Goal: Transaction & Acquisition: Purchase product/service

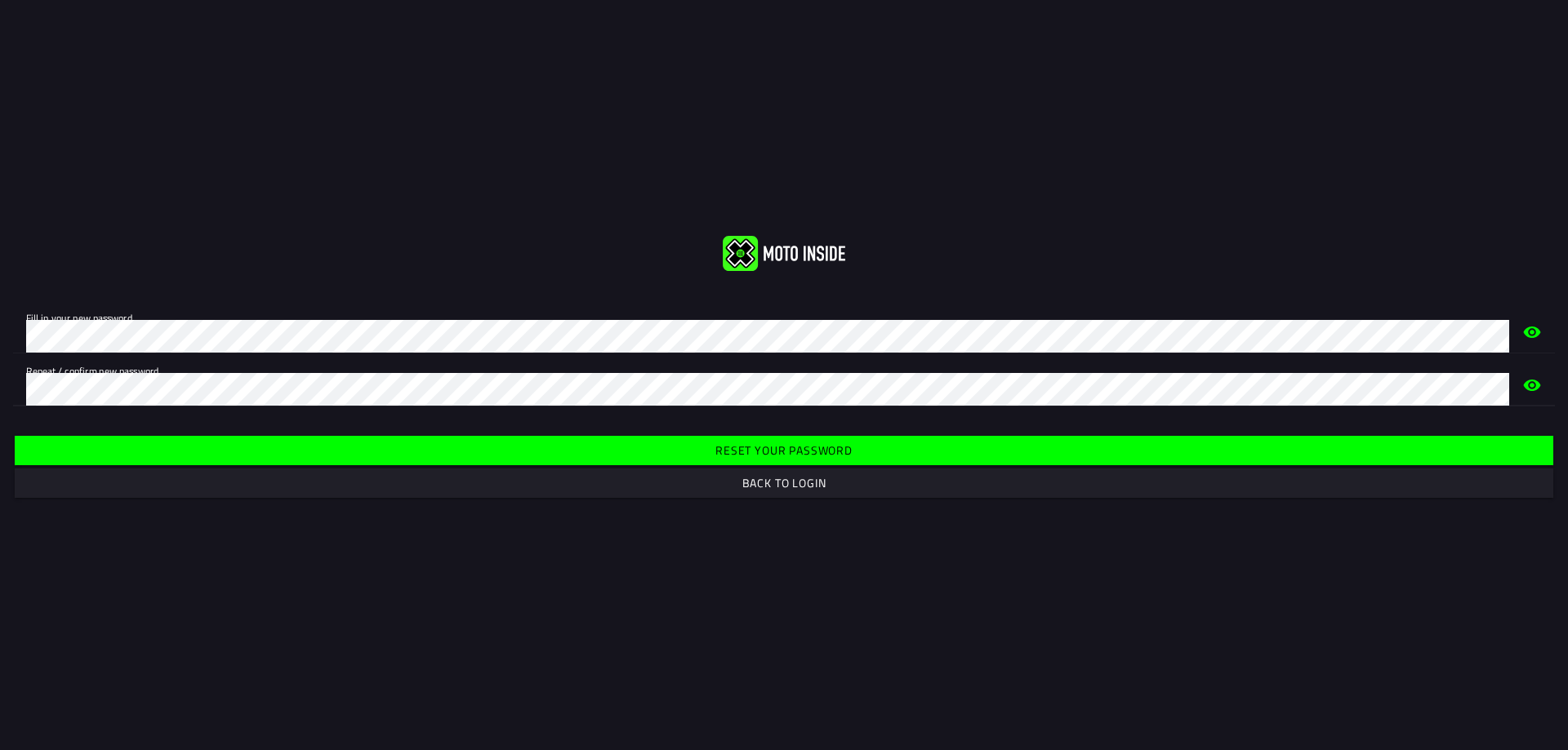
click at [829, 441] on span "Reset your password" at bounding box center [783, 450] width 1513 height 29
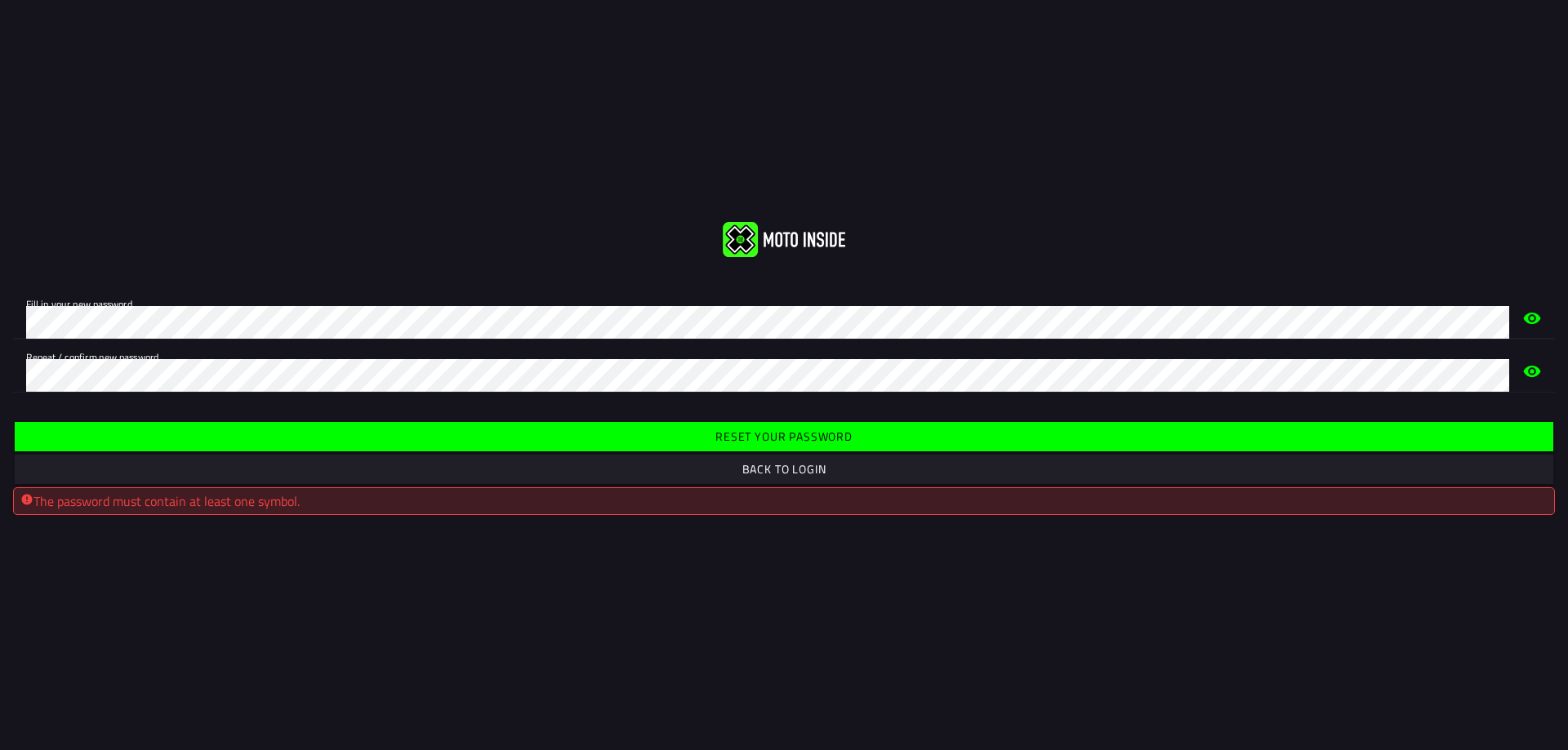
click at [0, 331] on html "Fill in your new password. Repeat / confirm new password. Reset your password B…" at bounding box center [784, 375] width 1568 height 750
click at [757, 424] on span "Reset your password" at bounding box center [783, 436] width 1513 height 29
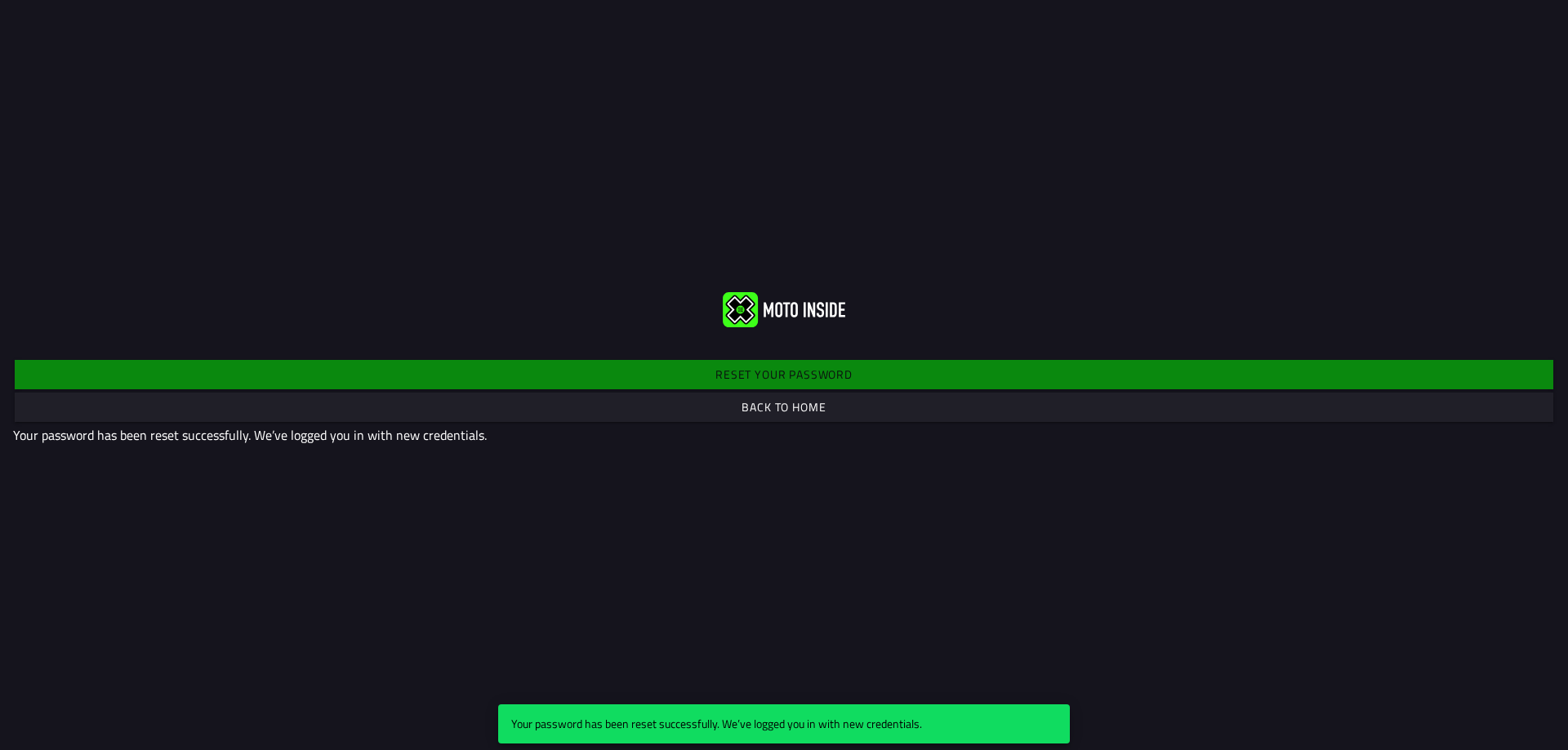
click at [809, 306] on img at bounding box center [784, 310] width 122 height 35
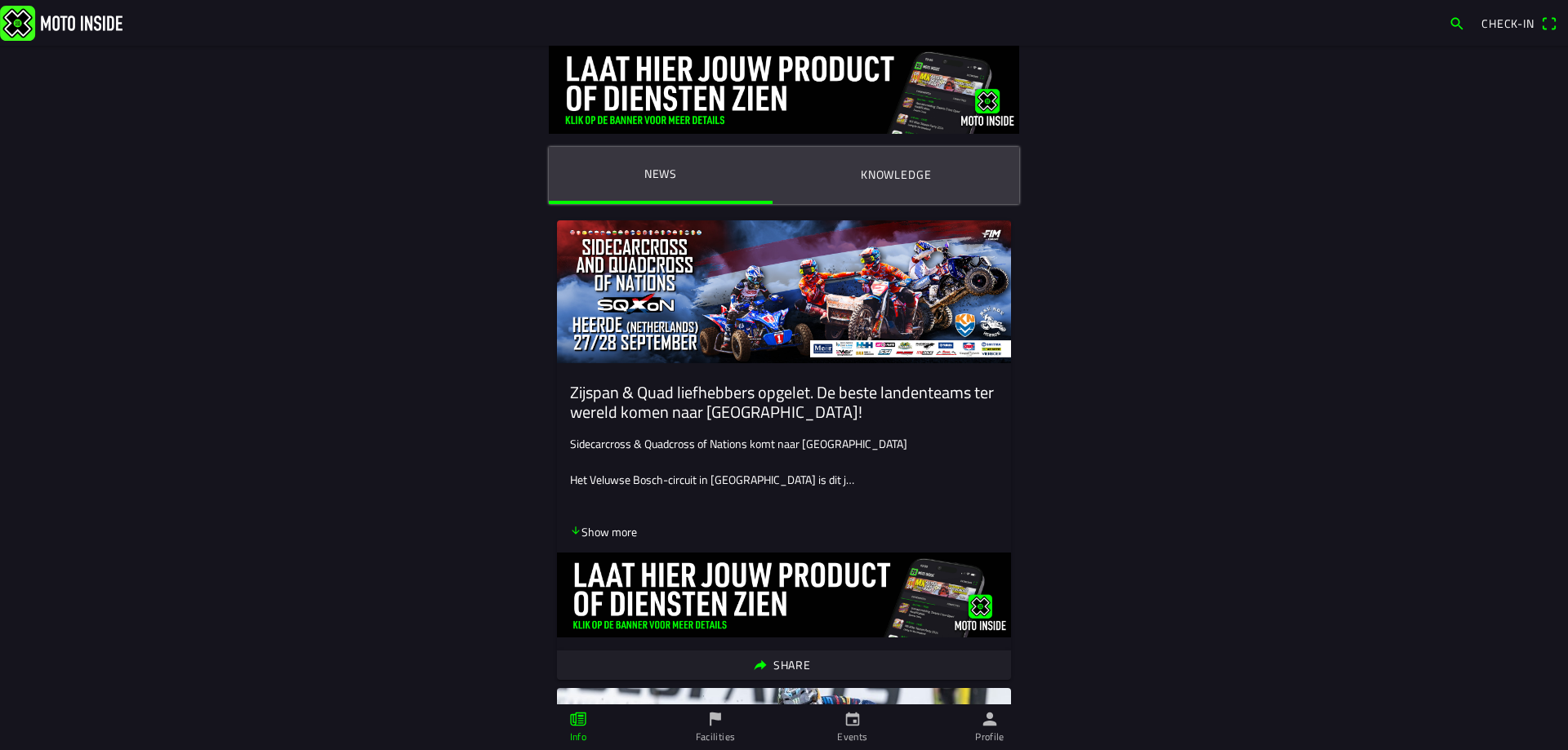
click at [1504, 23] on span "Check-in" at bounding box center [1507, 23] width 53 height 17
click at [853, 169] on button "Knowledge" at bounding box center [896, 174] width 247 height 56
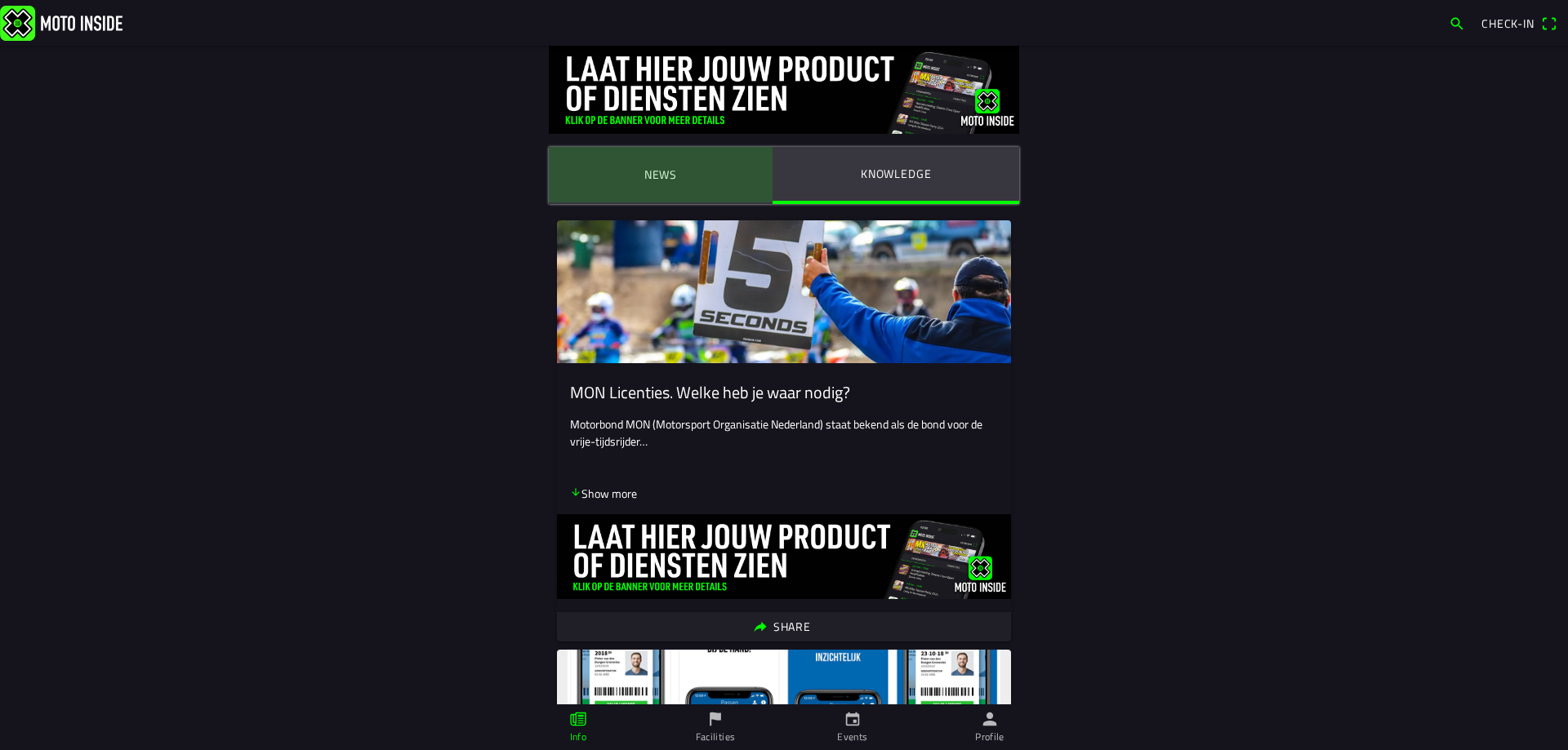
click at [651, 173] on ion-label "News" at bounding box center [660, 174] width 32 height 18
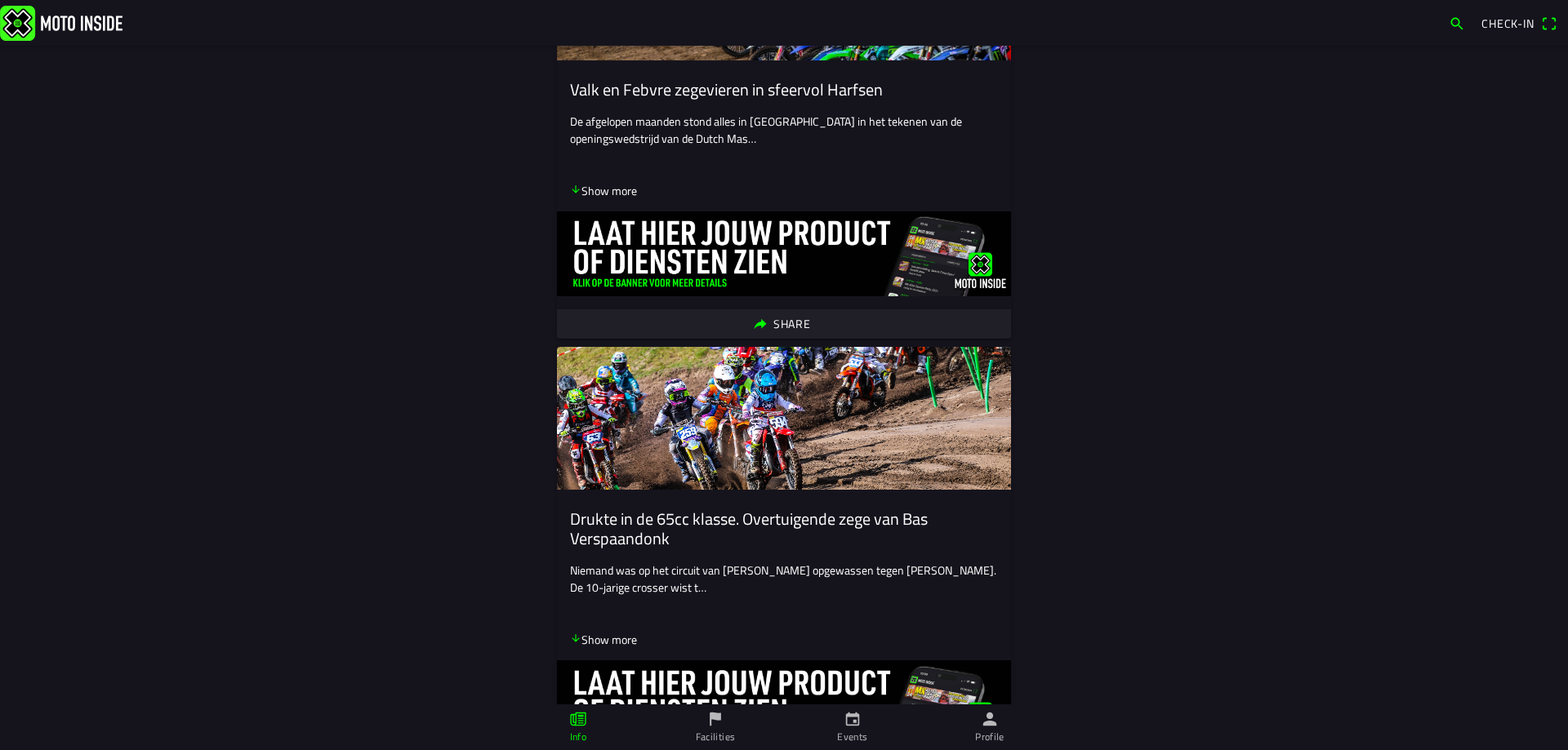
scroll to position [1877, 0]
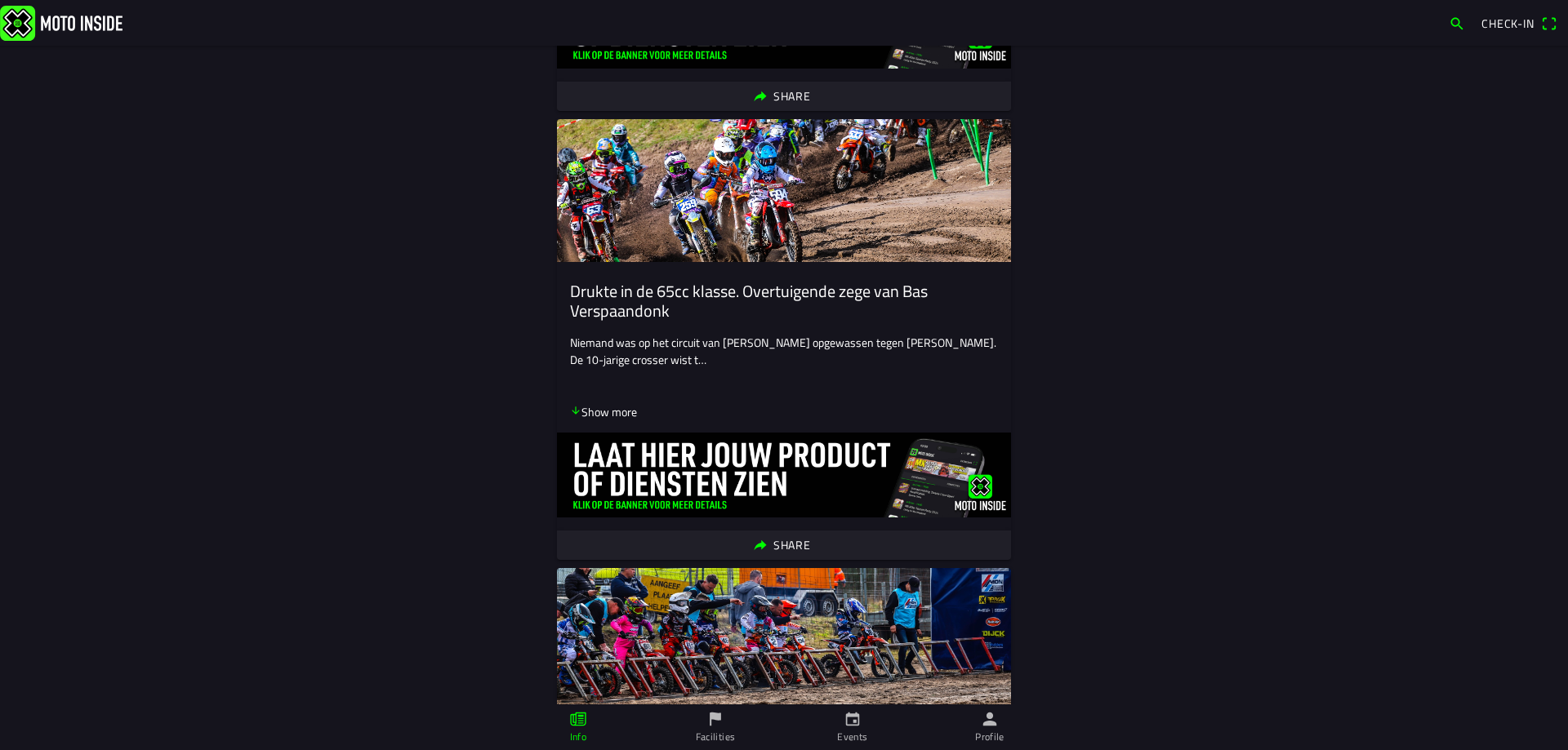
click at [860, 714] on icon "calendar" at bounding box center [853, 719] width 18 height 18
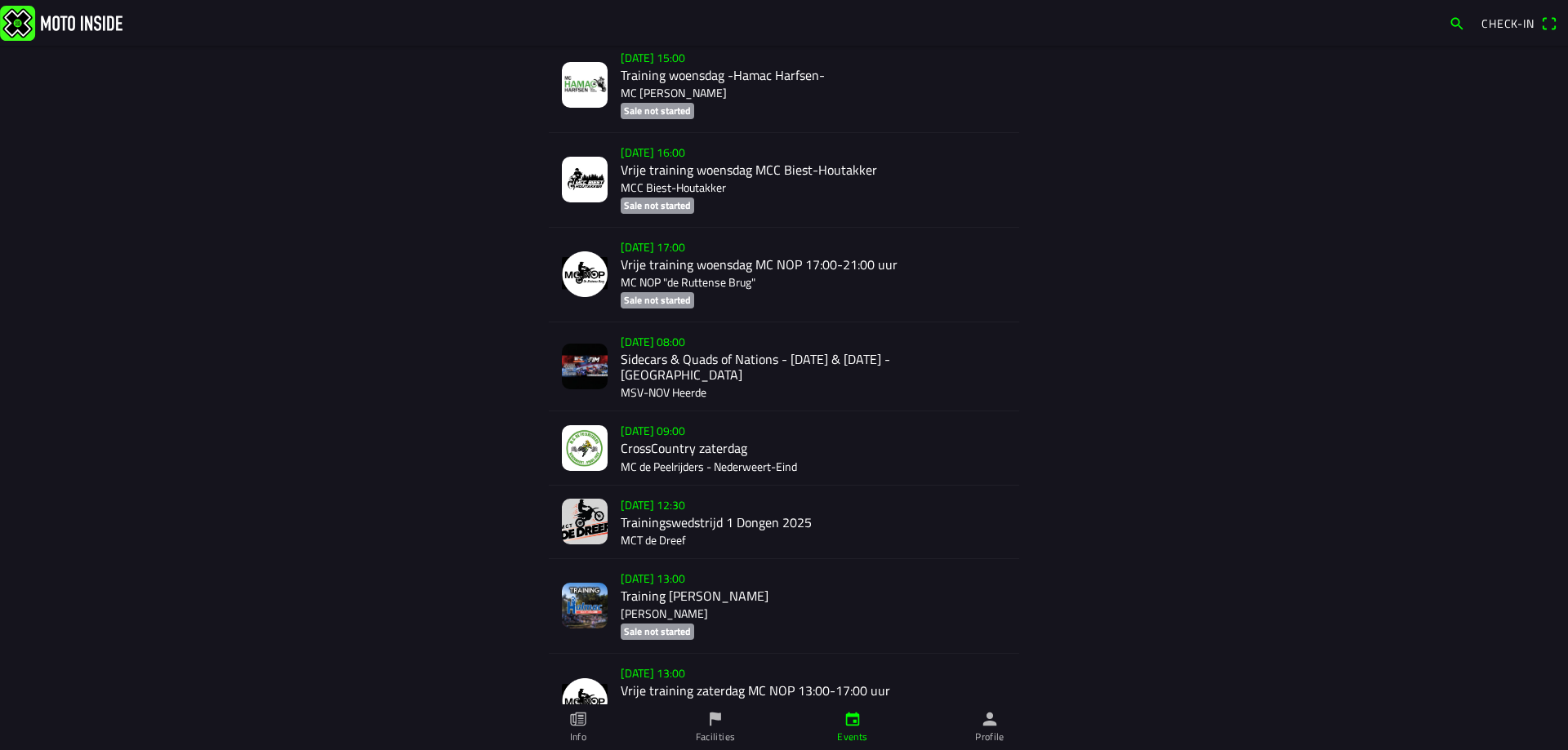
scroll to position [2047, 0]
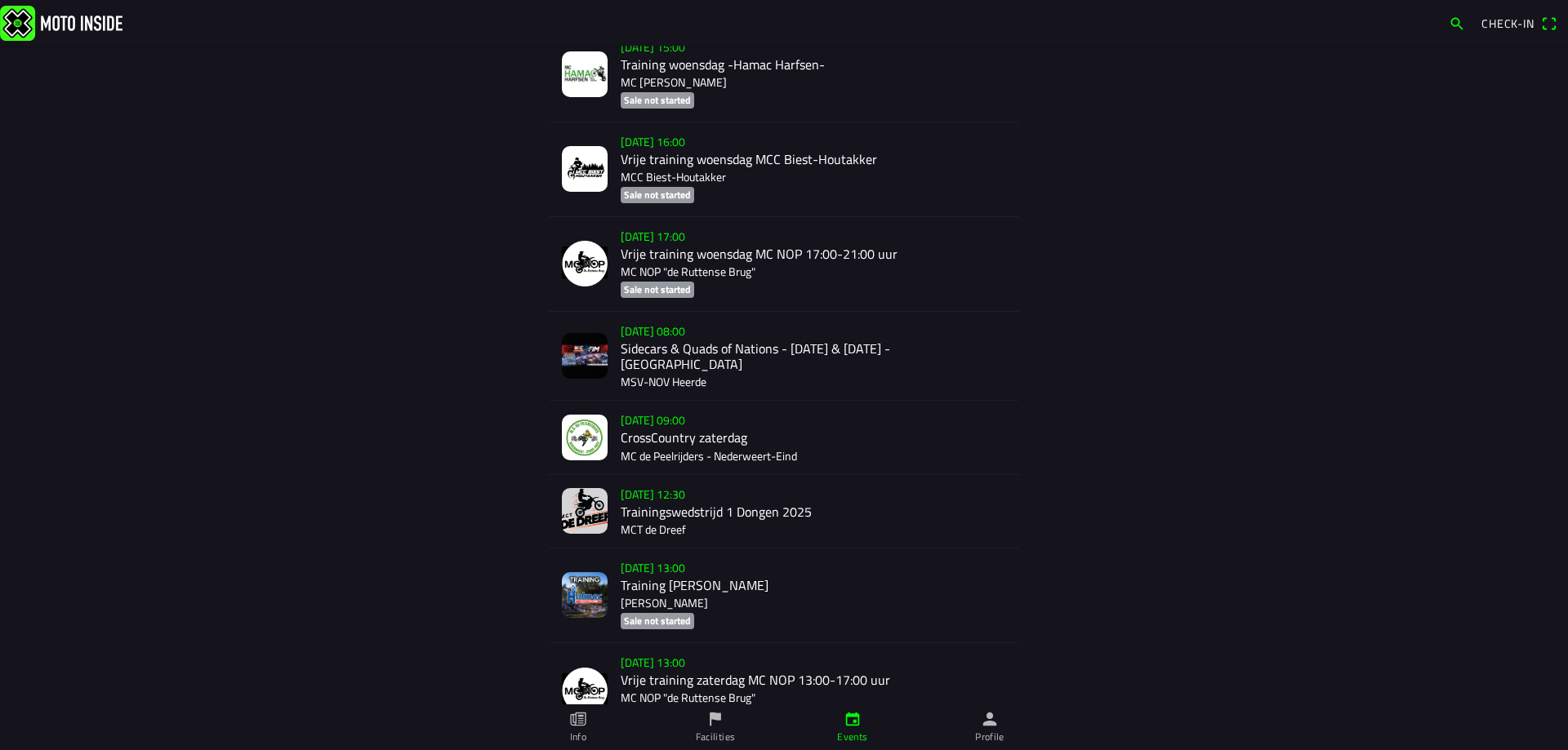
click at [727, 422] on div "[DATE] 09:00 CrossCountry zaterdag MC de Peelrijders - [GEOGRAPHIC_DATA]-Eind" at bounding box center [813, 436] width 386 height 72
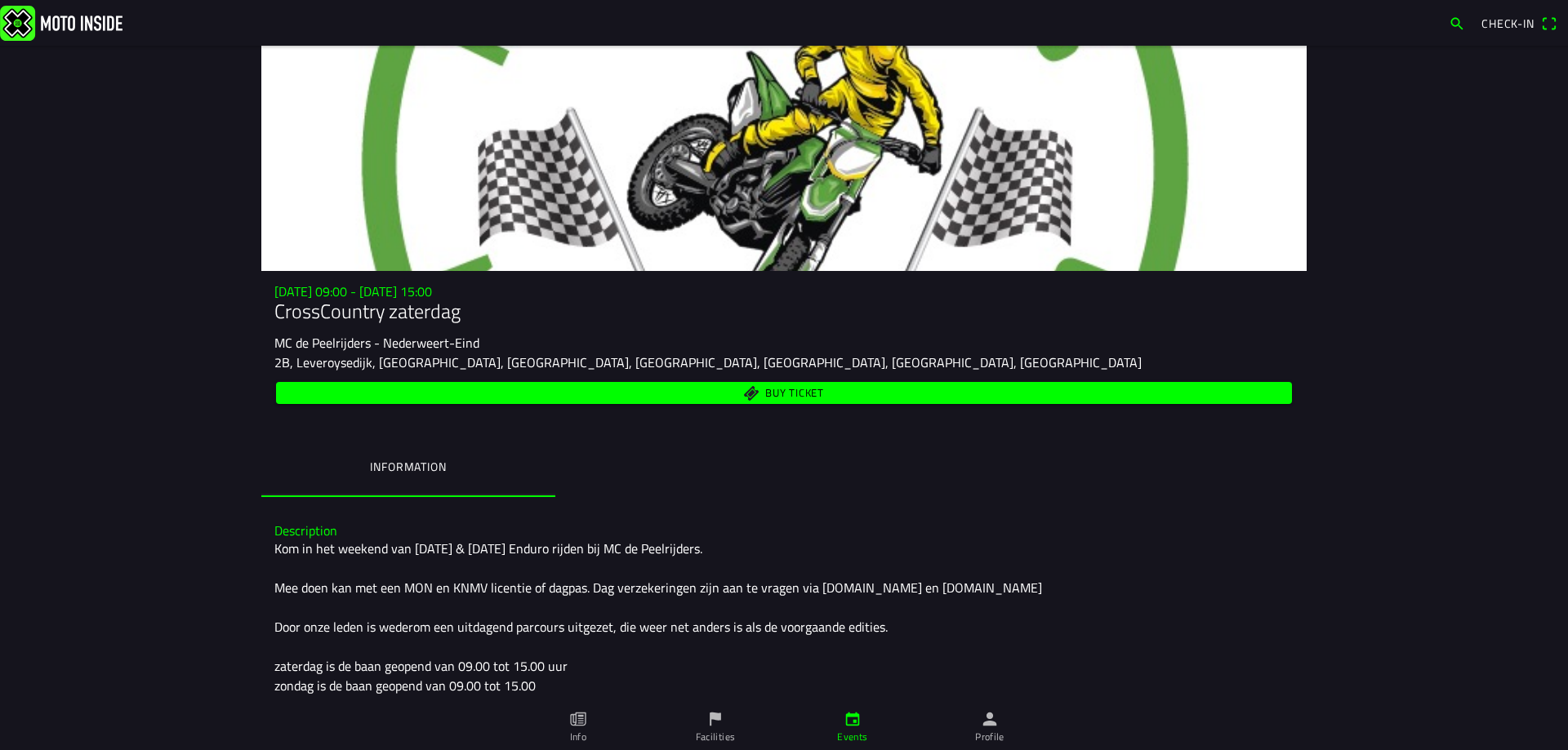
click at [736, 390] on span "Buy ticket" at bounding box center [784, 393] width 997 height 22
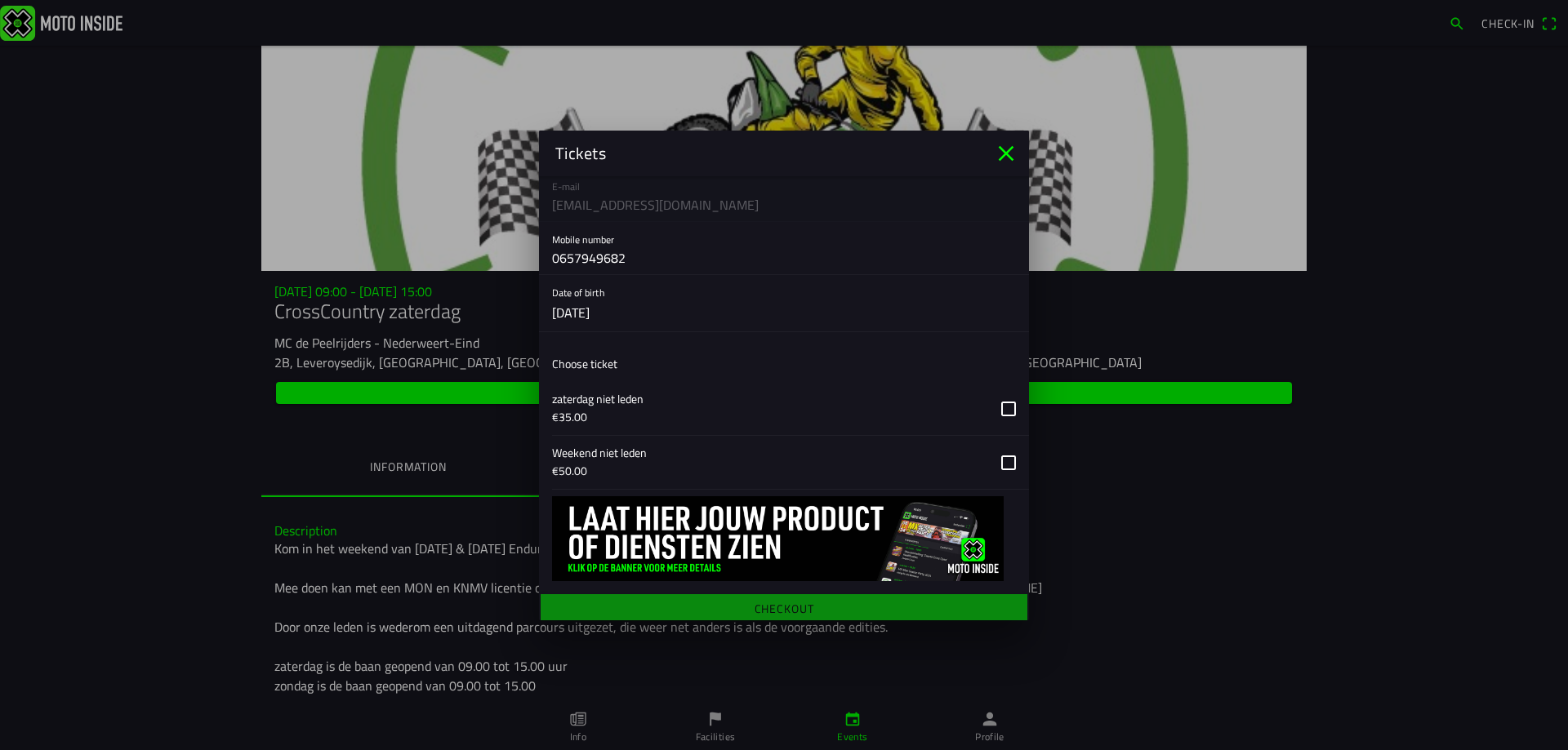
scroll to position [164, 0]
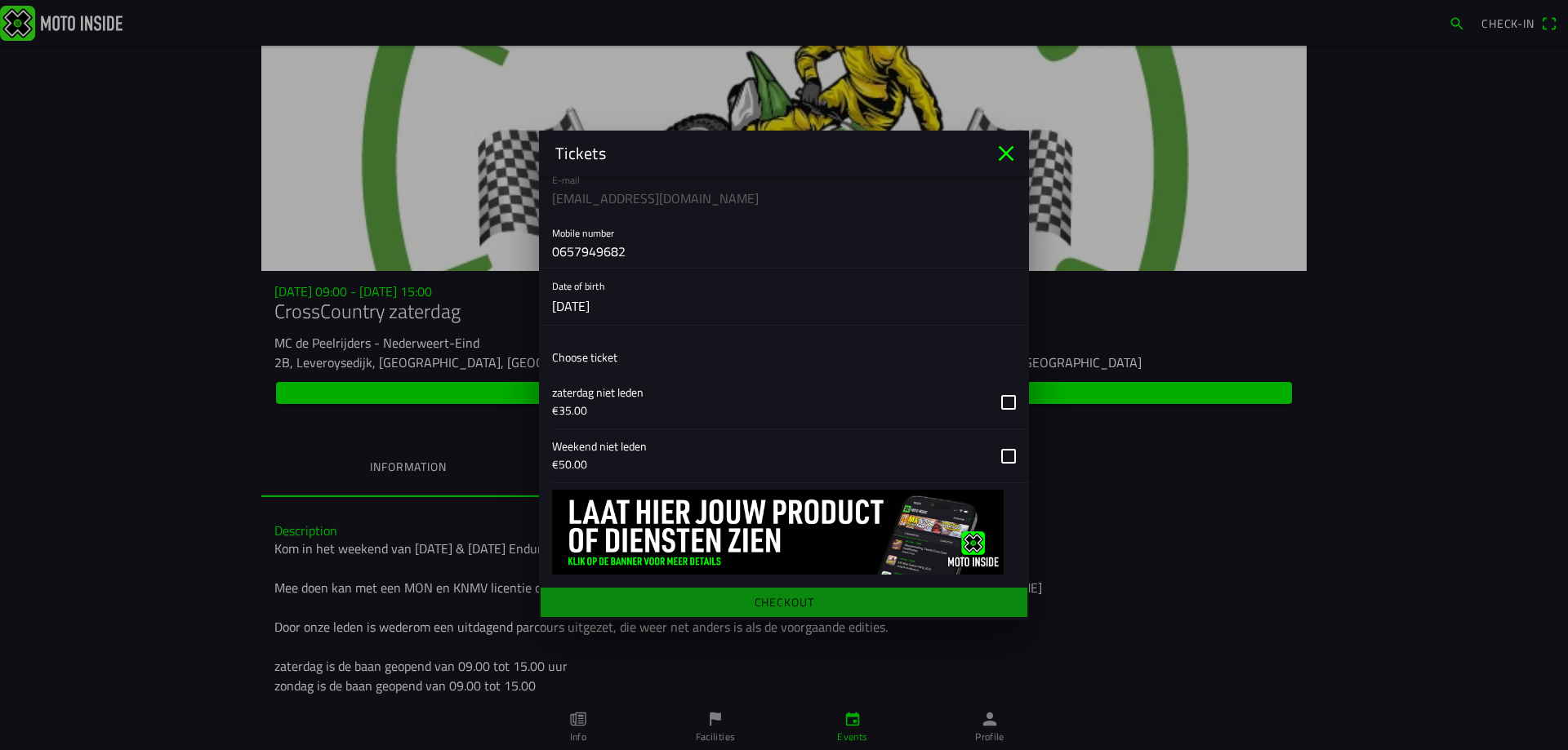
click at [992, 400] on button "button" at bounding box center [790, 402] width 477 height 53
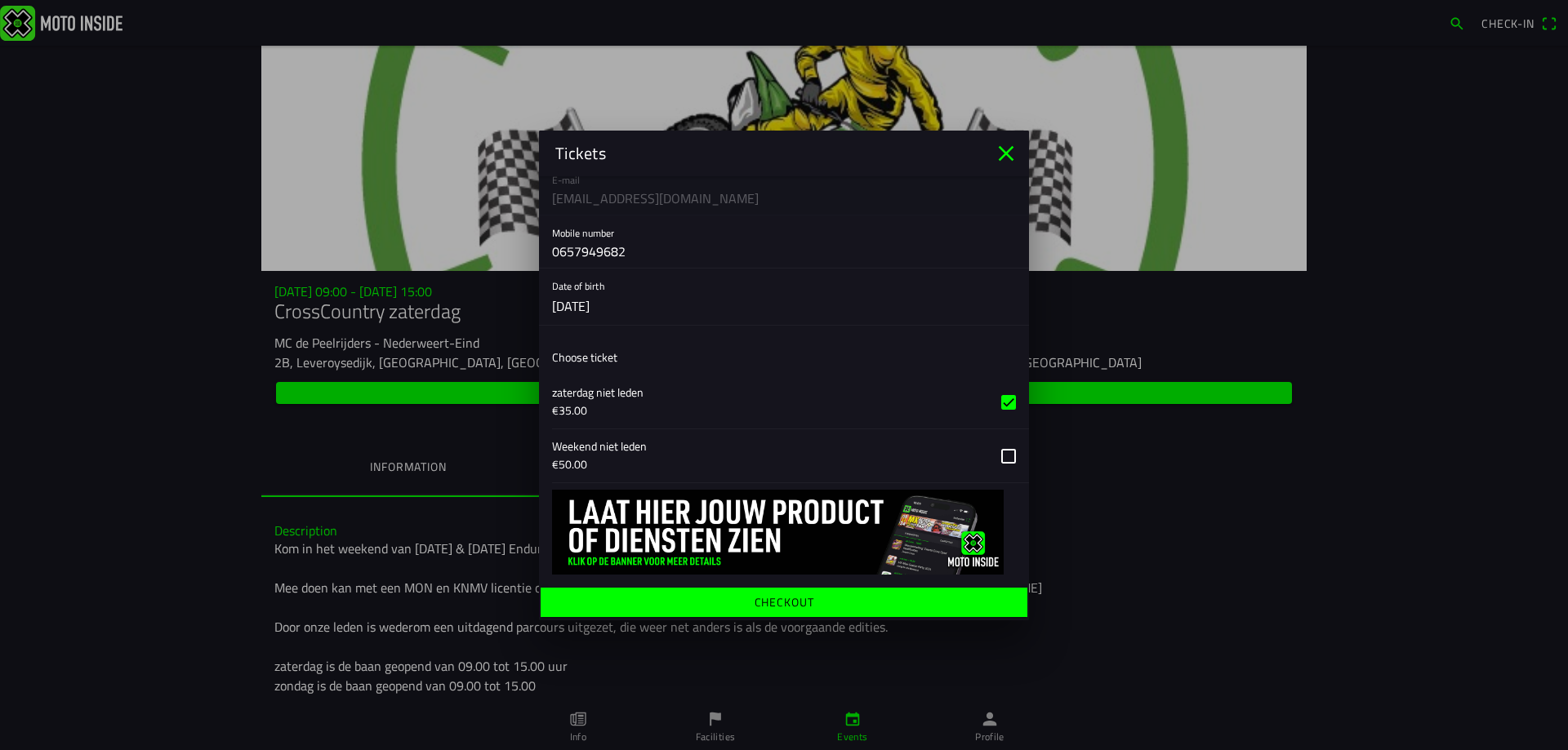
click at [992, 147] on ion-title "Tickets" at bounding box center [766, 153] width 454 height 24
click at [1004, 154] on icon "close" at bounding box center [1005, 153] width 26 height 26
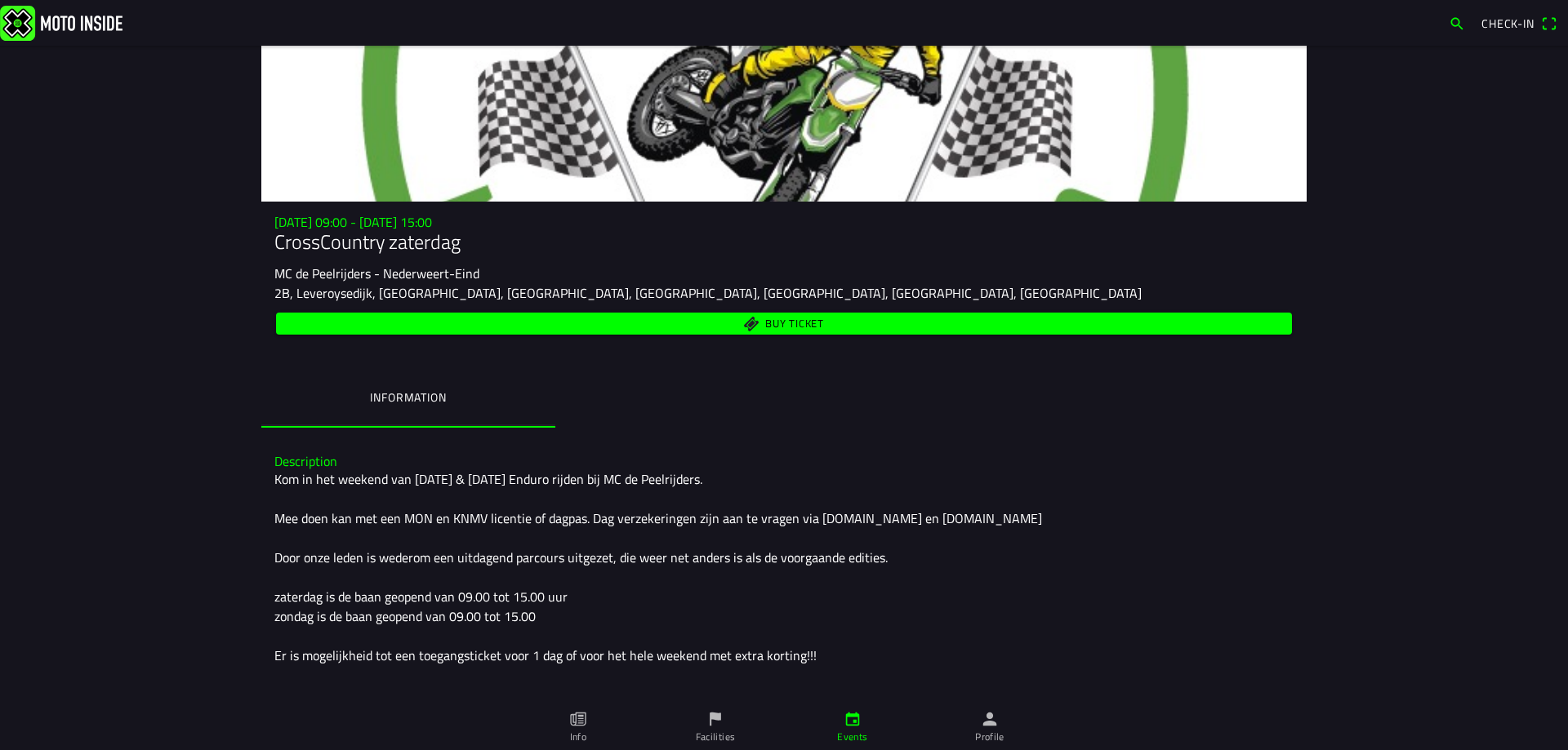
scroll to position [137, 0]
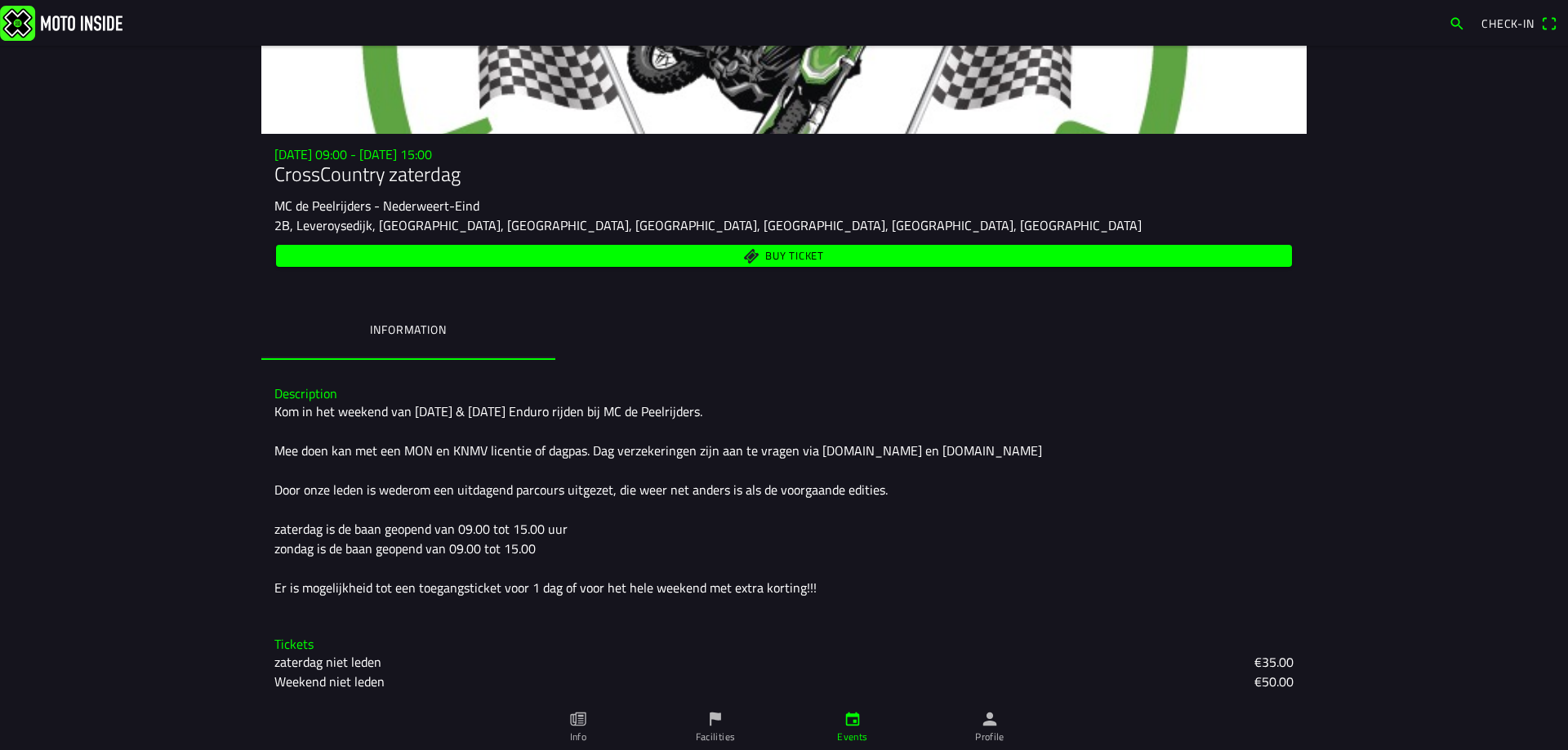
click at [806, 256] on span "Buy ticket" at bounding box center [794, 256] width 59 height 11
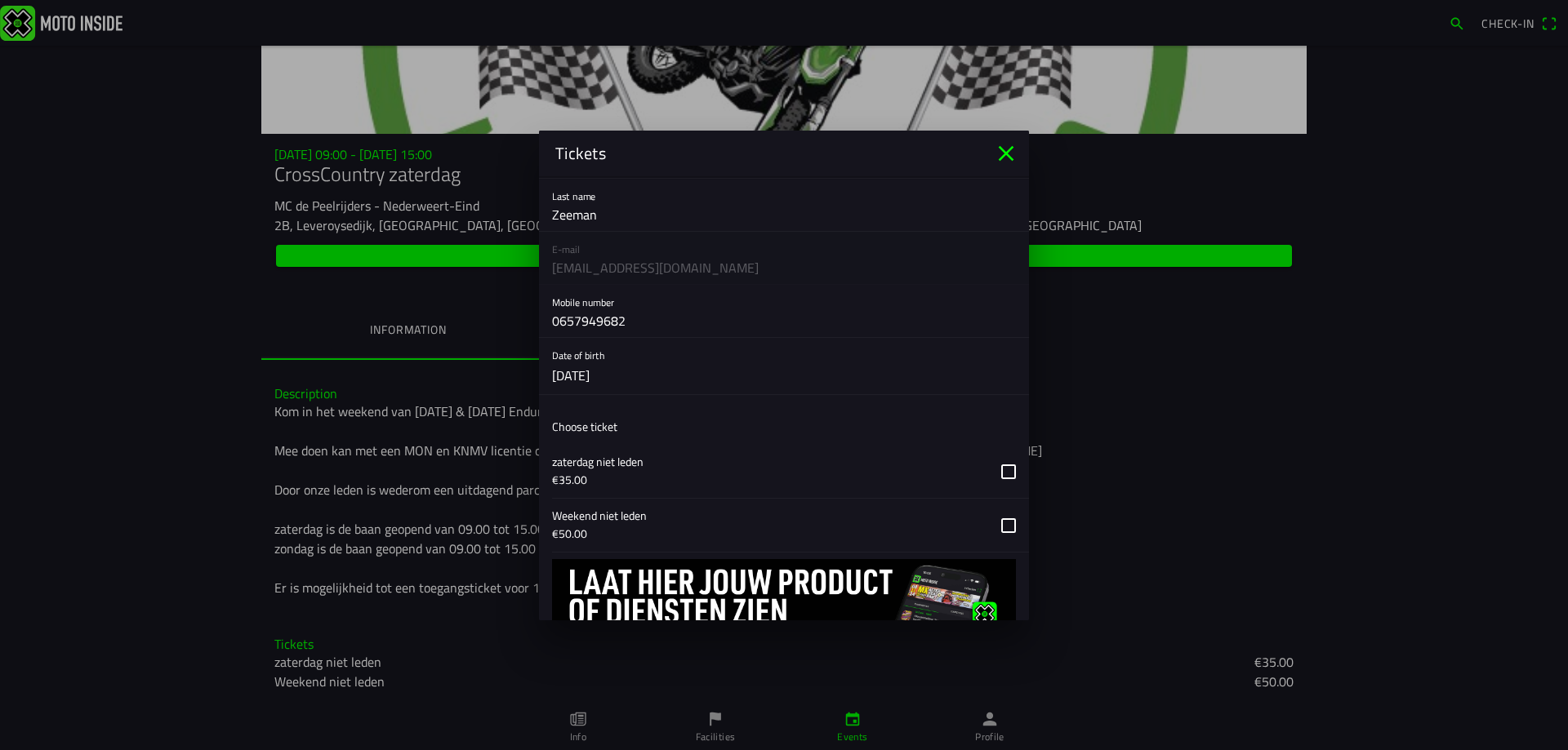
scroll to position [164, 0]
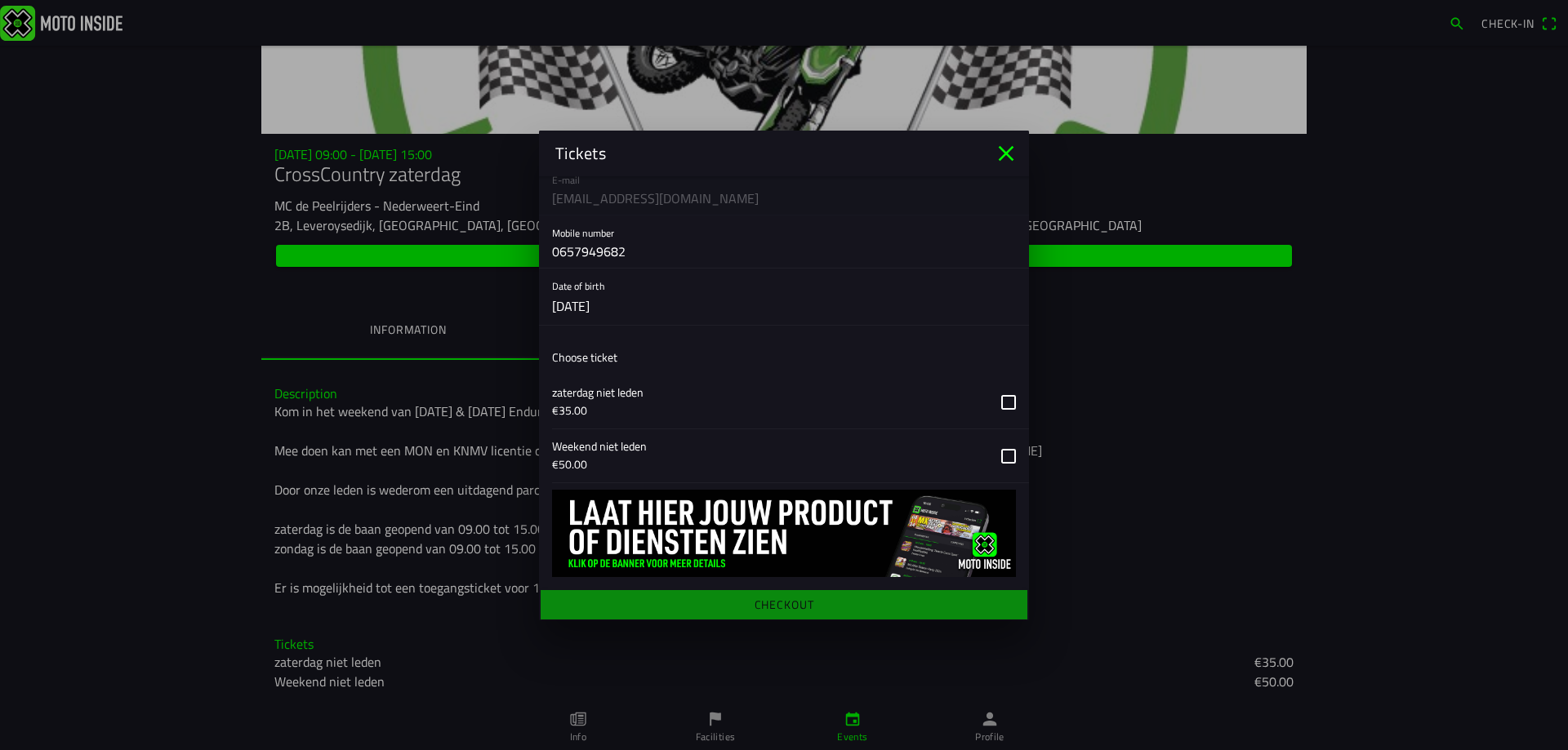
click at [969, 401] on button "button" at bounding box center [790, 402] width 477 height 53
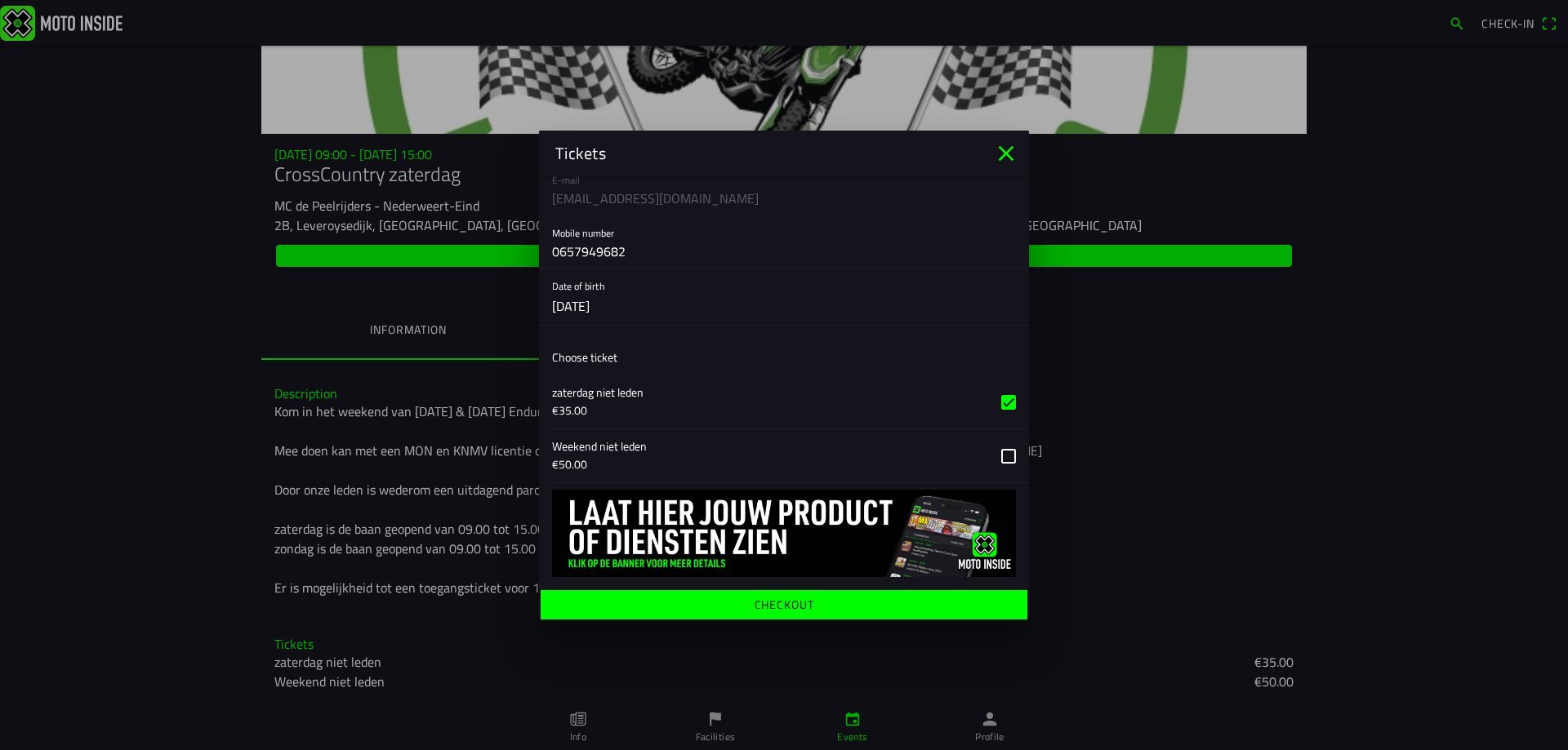
click at [809, 593] on span "Checkout" at bounding box center [783, 603] width 461 height 29
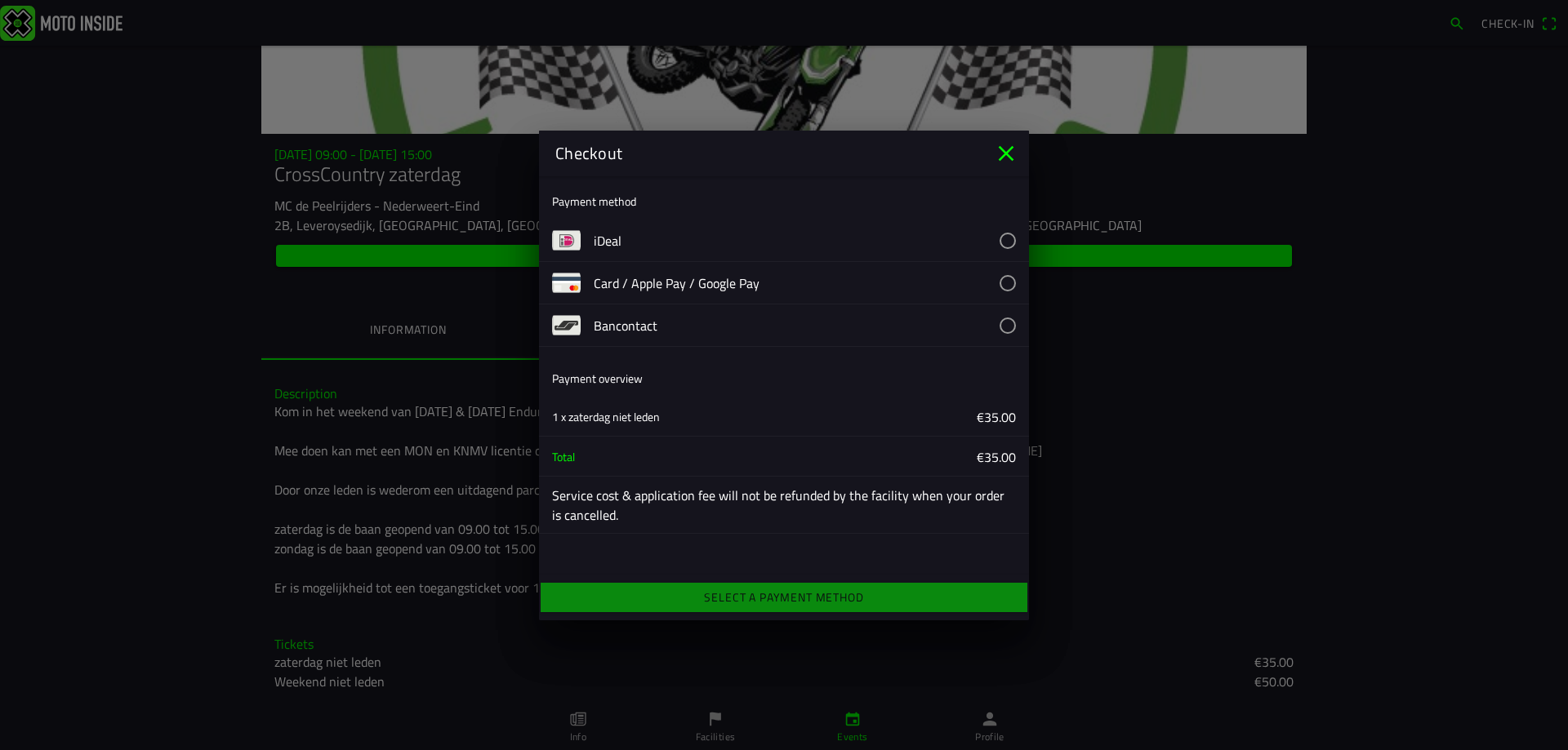
click at [963, 229] on button "button" at bounding box center [811, 240] width 435 height 42
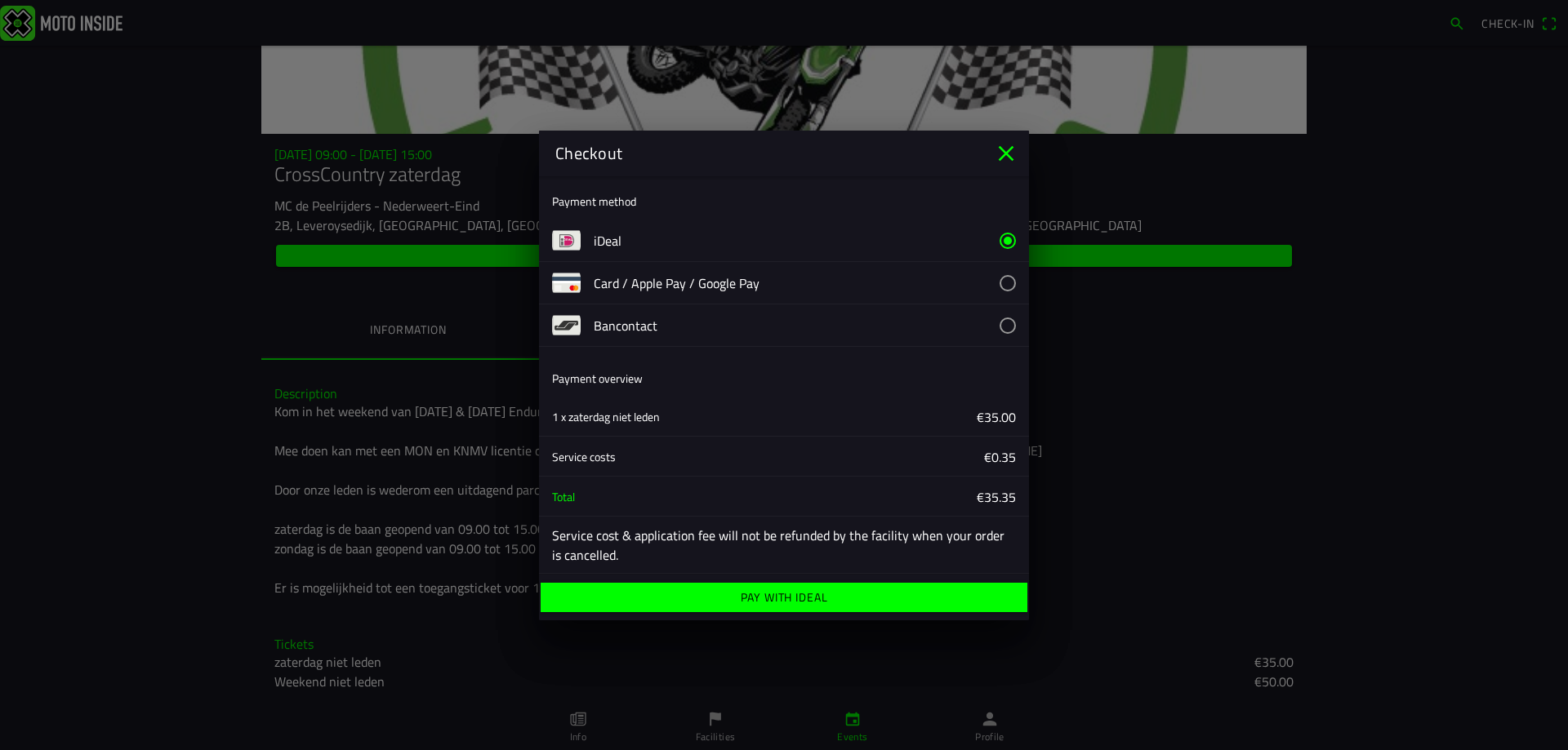
scroll to position [6, 0]
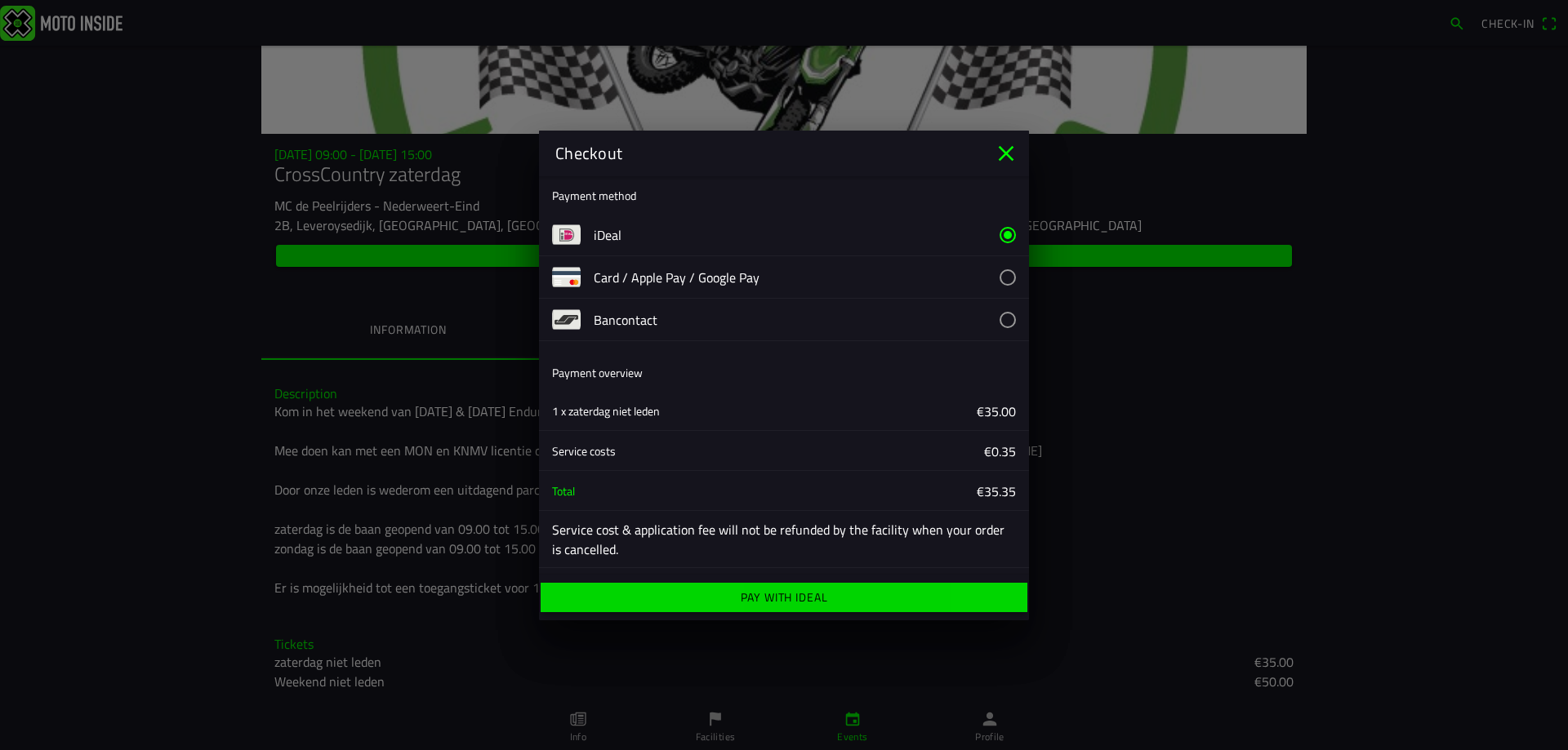
click at [817, 591] on ion-label "Pay with iDeal" at bounding box center [784, 597] width 87 height 12
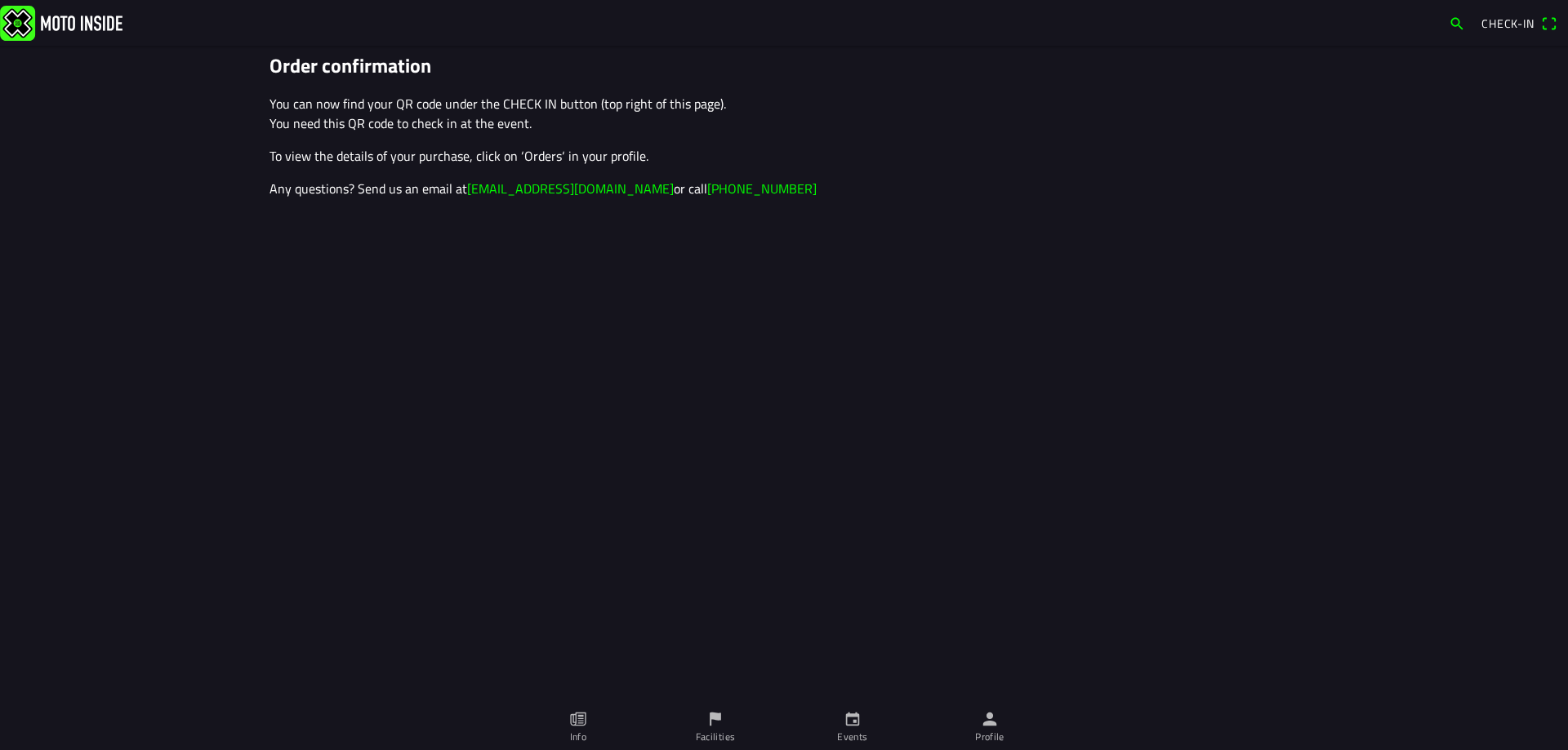
click at [762, 292] on main "Order confirmation You can now find your QR code under the CHECK IN button (top…" at bounding box center [784, 398] width 1568 height 704
